Goal: Information Seeking & Learning: Learn about a topic

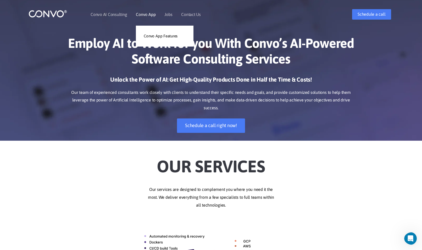
click at [142, 19] on li "Convo App Convo App Features" at bounding box center [146, 14] width 20 height 23
click at [142, 13] on link "Convo App" at bounding box center [146, 14] width 20 height 4
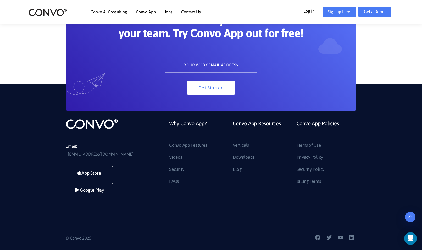
scroll to position [1149, 0]
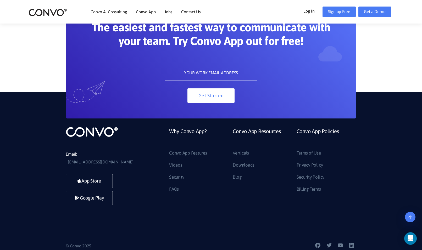
click at [180, 188] on li "FAQs" at bounding box center [197, 189] width 56 height 8
click at [172, 189] on link "FAQs" at bounding box center [174, 189] width 10 height 8
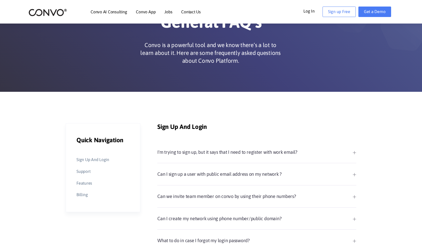
scroll to position [79, 0]
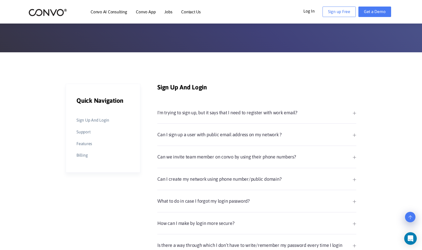
click at [89, 155] on li "Billing" at bounding box center [102, 156] width 53 height 8
click at [79, 155] on link "Billing" at bounding box center [81, 156] width 11 height 8
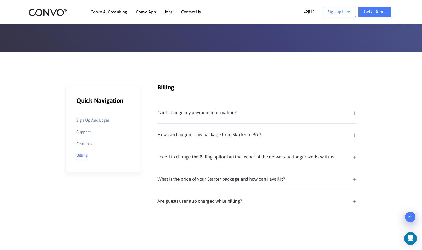
click at [229, 182] on link "What is the price of your Starter package and how can I avail it?" at bounding box center [256, 179] width 199 height 9
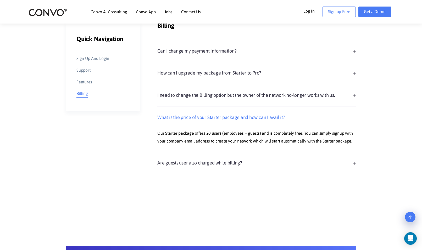
scroll to position [209, 0]
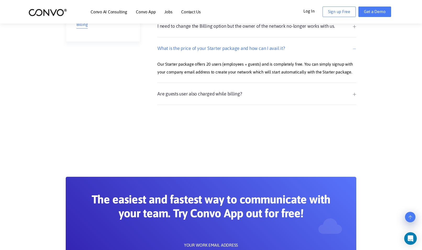
click at [214, 98] on div "Are guests user also charged while billing? Yes, guest users are also part of y…" at bounding box center [256, 98] width 199 height 16
click at [166, 98] on div "Are guests user also charged while billing? Yes, guest users are also part of y…" at bounding box center [256, 98] width 199 height 16
click at [169, 92] on link "Are guests user also charged while billing?" at bounding box center [256, 94] width 199 height 9
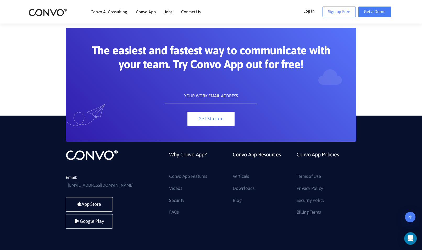
scroll to position [390, 0]
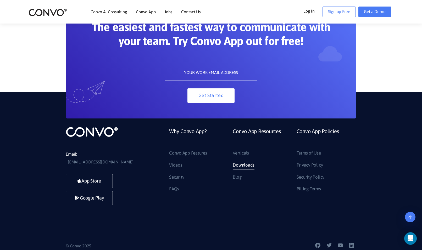
click at [242, 166] on link "Downloads" at bounding box center [244, 165] width 22 height 8
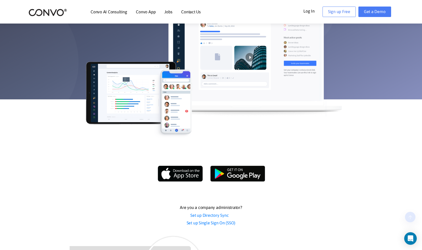
scroll to position [262, 0]
